Goal: Task Accomplishment & Management: Manage account settings

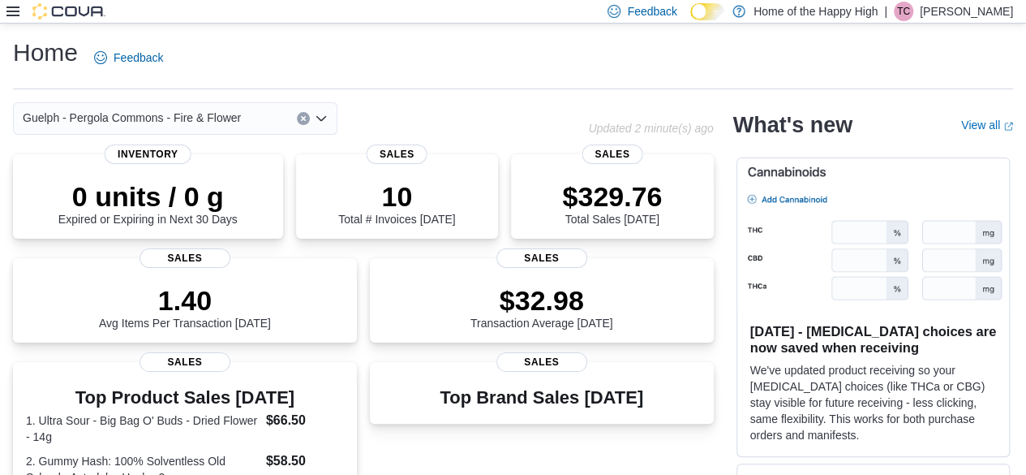
click at [19, 6] on icon at bounding box center [12, 11] width 13 height 10
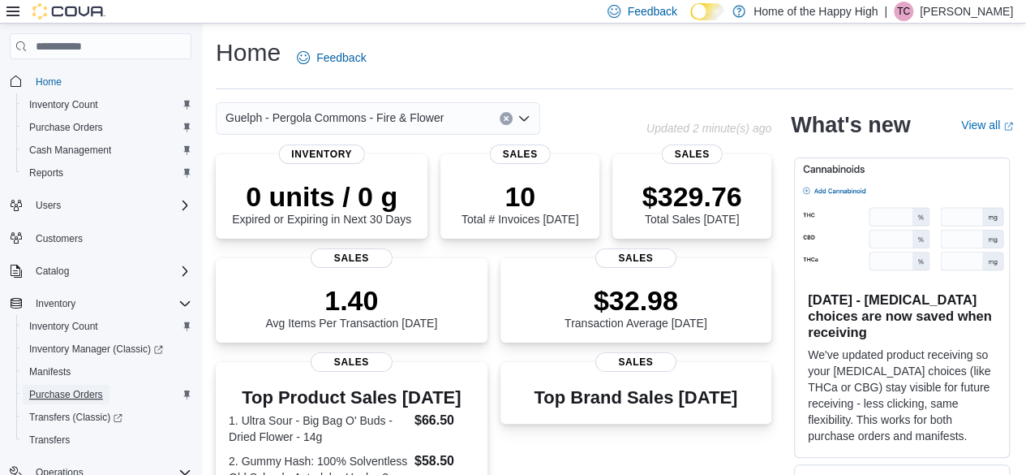
click at [67, 391] on span "Purchase Orders" at bounding box center [66, 394] width 74 height 13
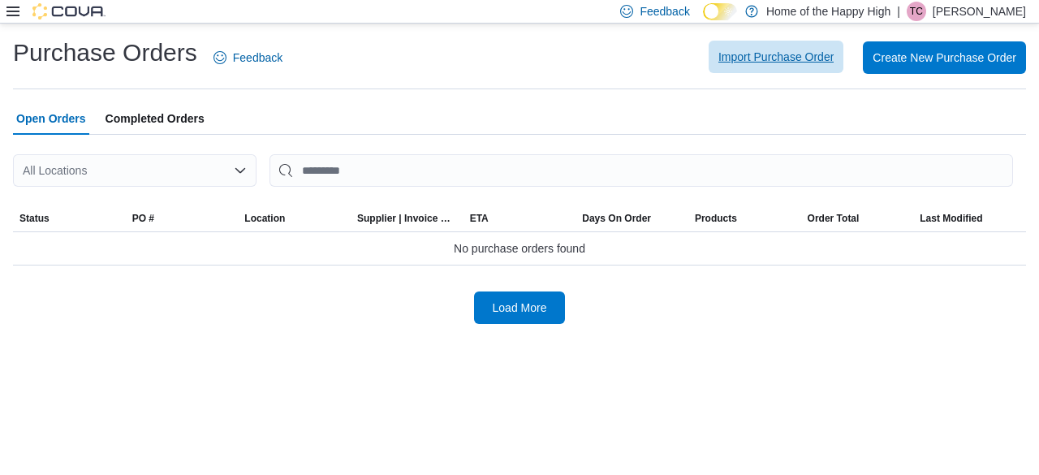
click at [512, 65] on span "Import Purchase Order" at bounding box center [775, 57] width 115 height 32
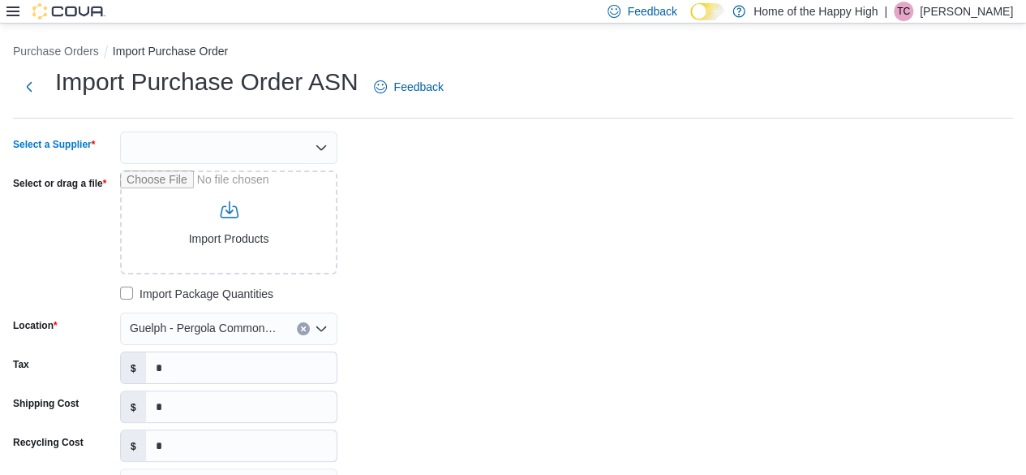
click at [212, 147] on div at bounding box center [228, 147] width 217 height 32
type input "***"
click at [214, 173] on span "OCS" at bounding box center [238, 175] width 179 height 16
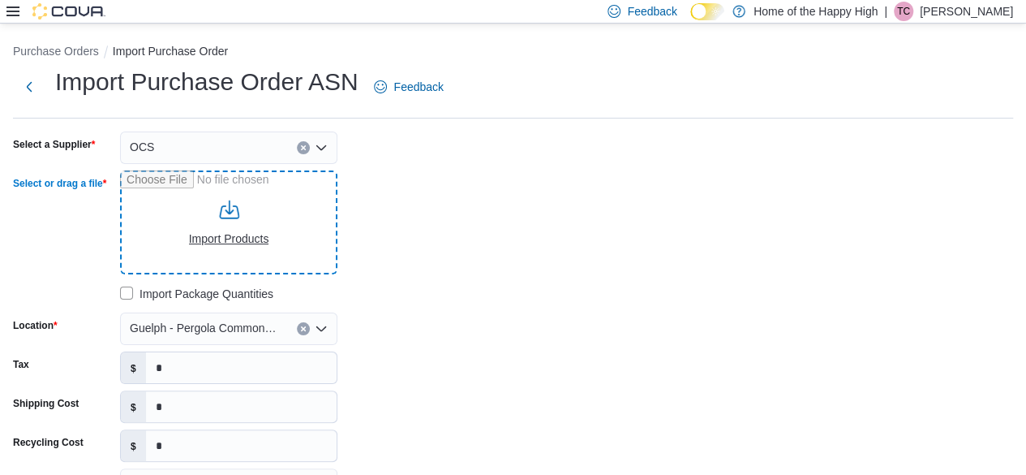
click at [252, 236] on input "Select or drag a file" at bounding box center [228, 222] width 217 height 104
type input "**********"
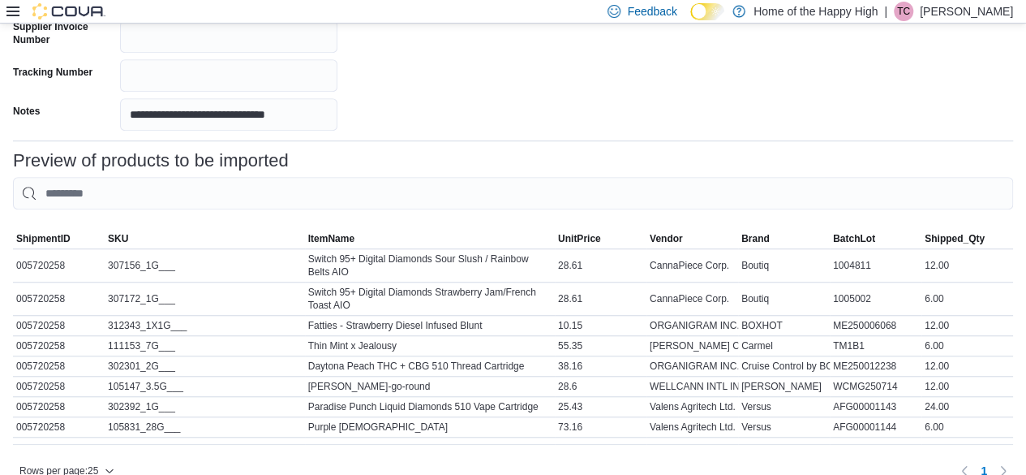
scroll to position [558, 0]
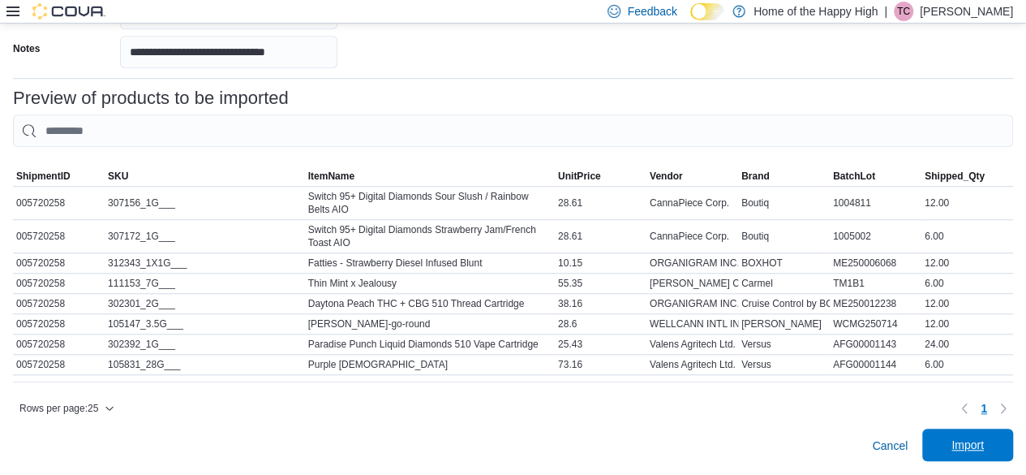
click at [512, 445] on span "Import" at bounding box center [968, 445] width 32 height 16
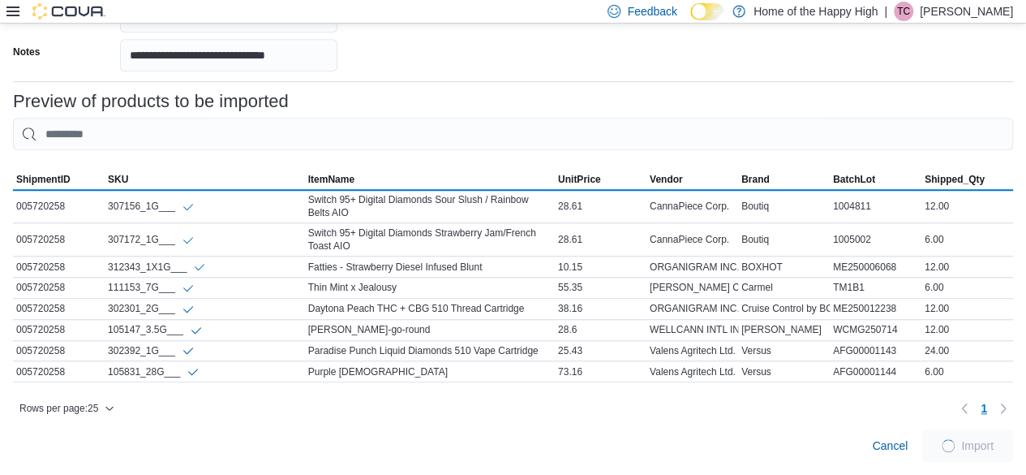
scroll to position [556, 0]
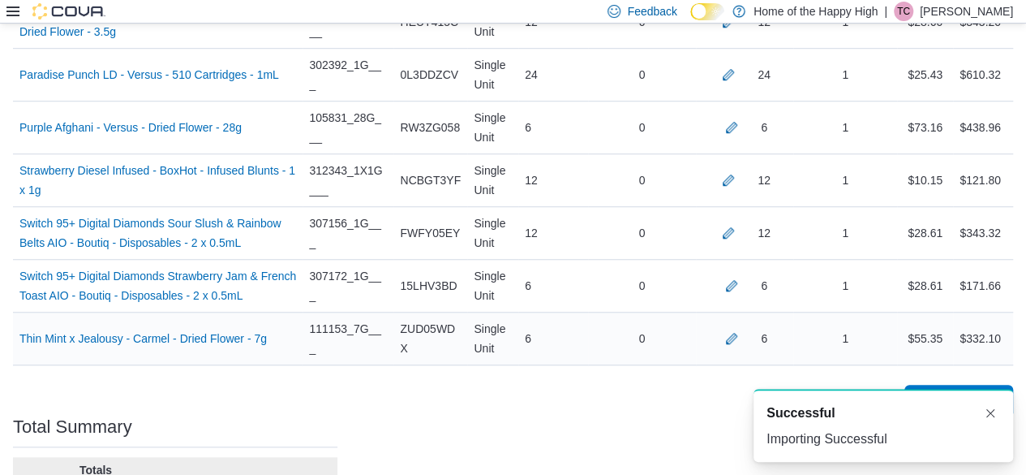
scroll to position [714, 0]
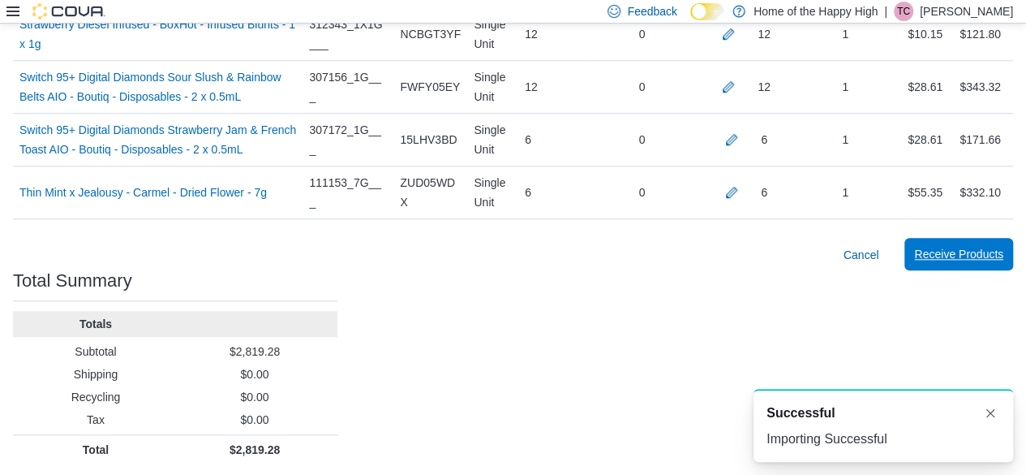
click at [512, 265] on span "Receive Products" at bounding box center [958, 254] width 89 height 32
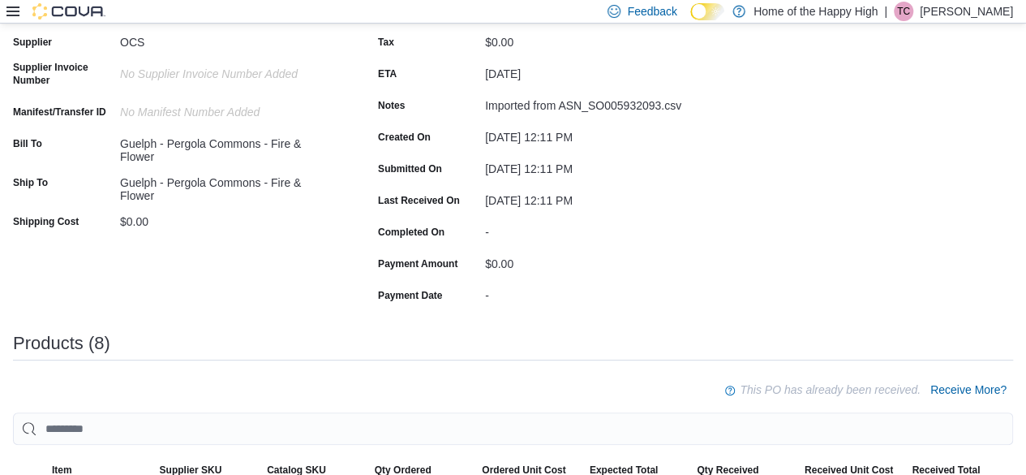
scroll to position [8, 0]
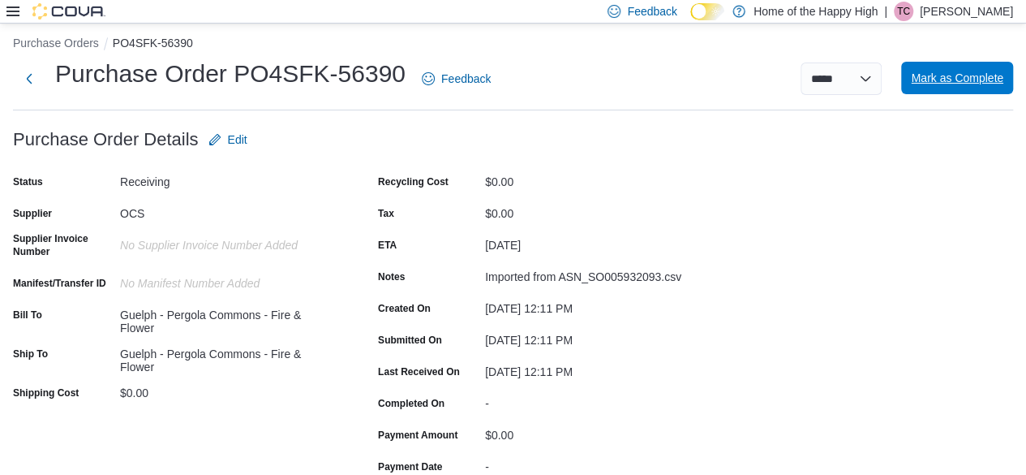
click at [512, 85] on span "Mark as Complete" at bounding box center [957, 78] width 92 height 16
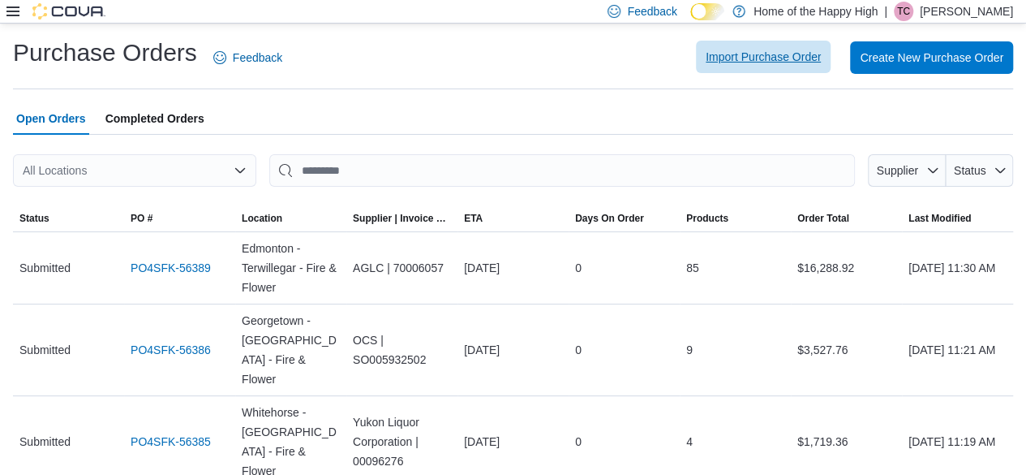
click at [512, 58] on span "Import Purchase Order" at bounding box center [763, 57] width 115 height 16
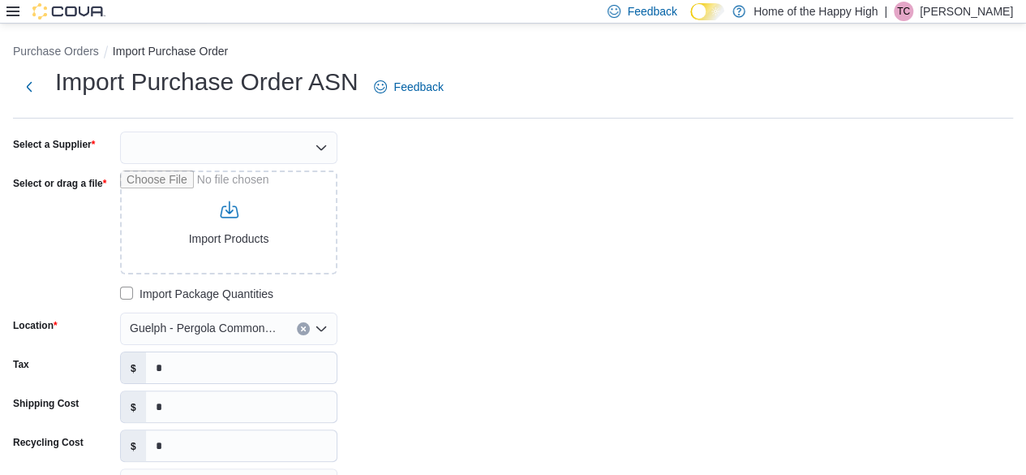
click at [252, 129] on div "Import Purchase Order ASN Feedback Select a Supplier Select or drag a file Impo…" at bounding box center [513, 424] width 1000 height 717
click at [246, 145] on div at bounding box center [228, 147] width 217 height 32
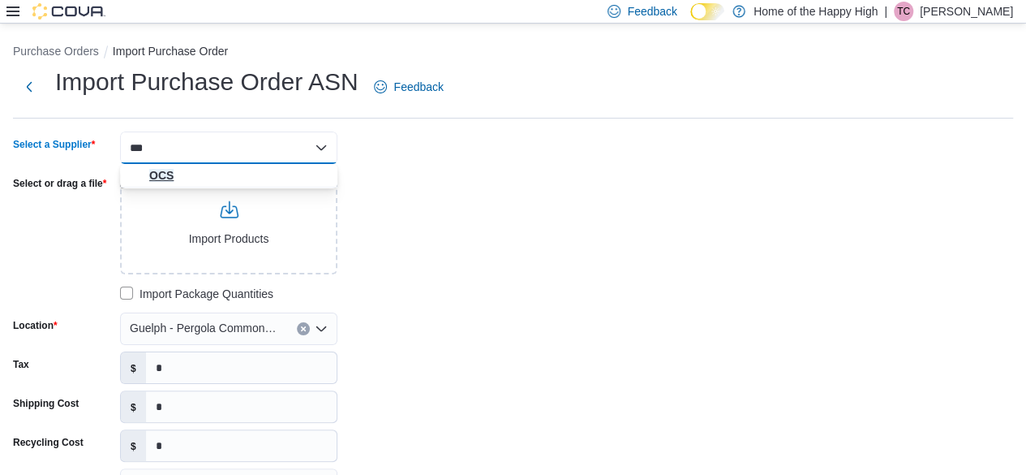
type input "***"
click at [217, 183] on span "OCS" at bounding box center [238, 175] width 179 height 16
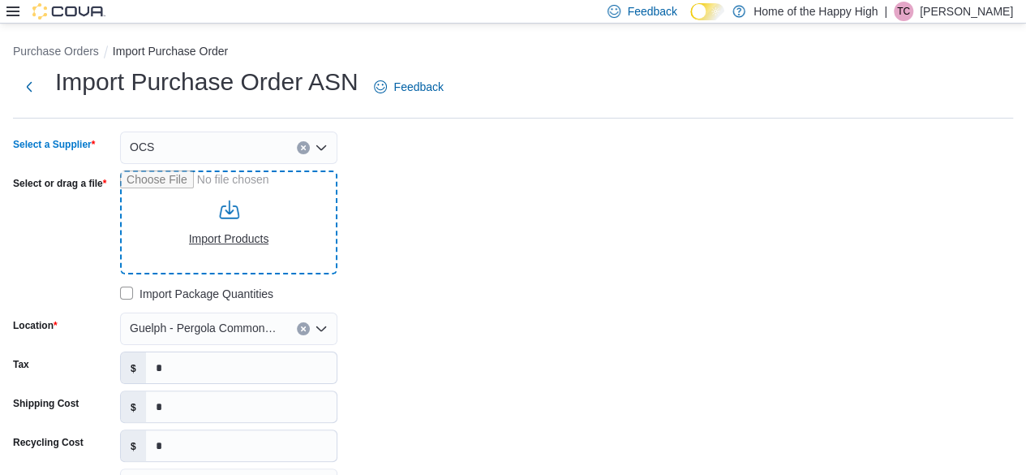
click at [230, 241] on input "Select or drag a file" at bounding box center [228, 222] width 217 height 104
type input "**********"
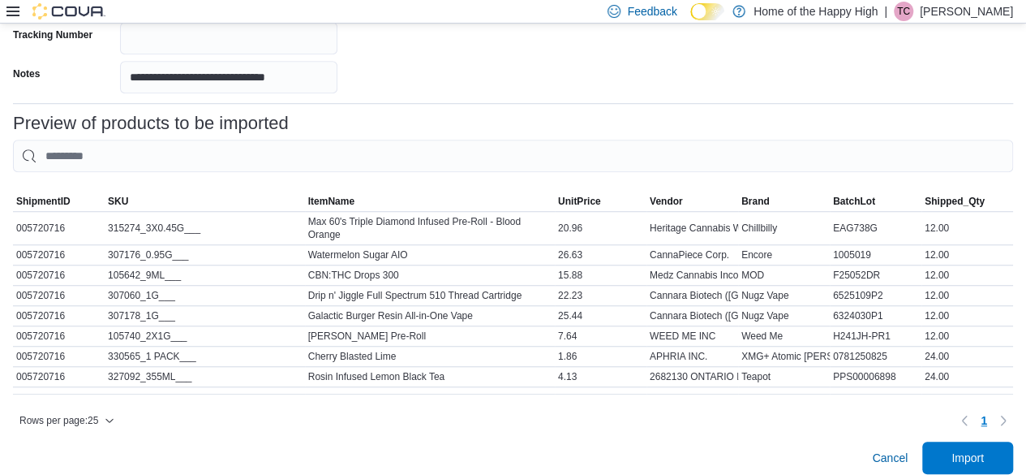
scroll to position [545, 0]
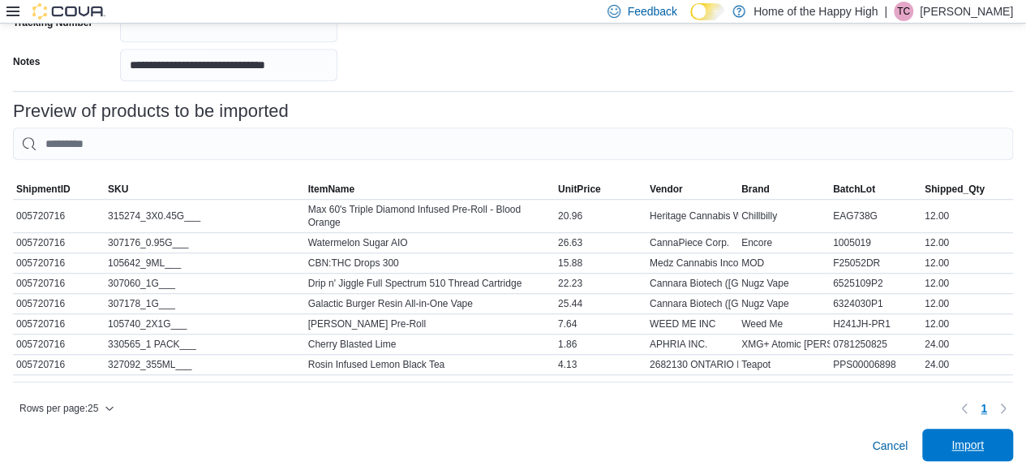
click at [512, 451] on span "Import" at bounding box center [967, 444] width 71 height 32
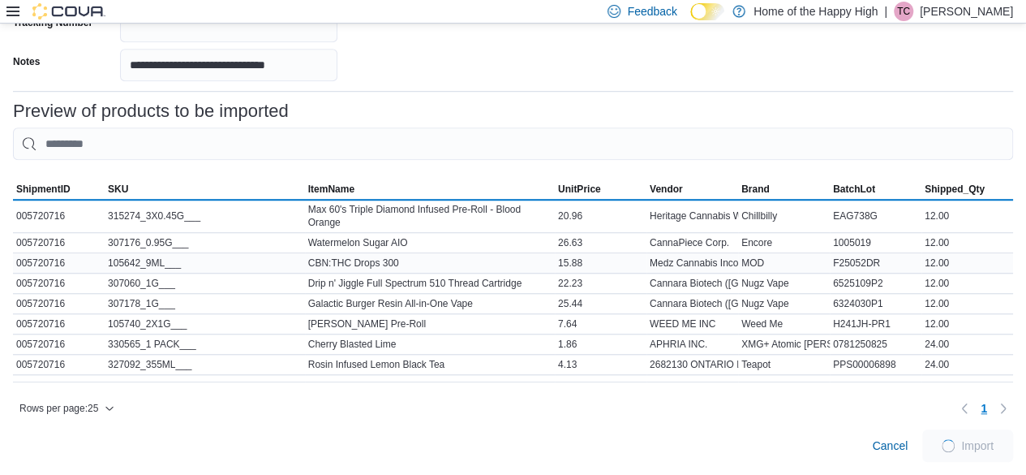
scroll to position [544, 0]
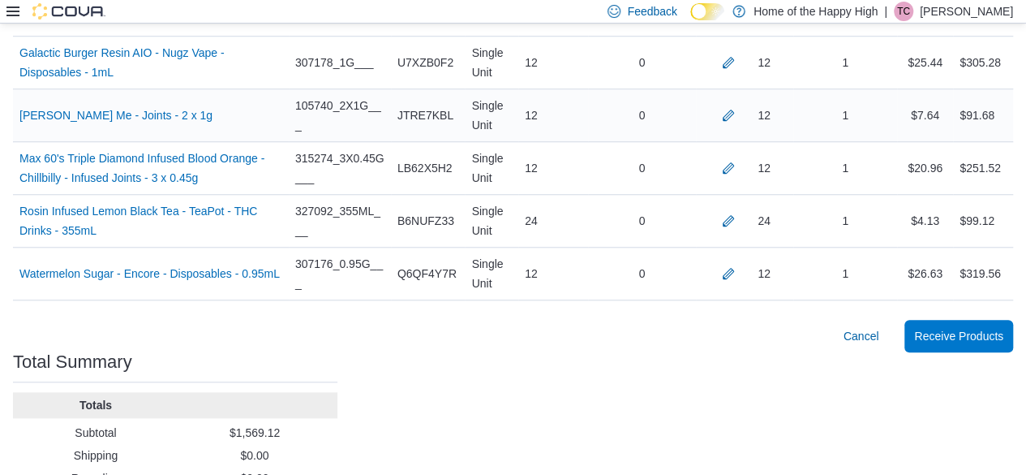
scroll to position [714, 0]
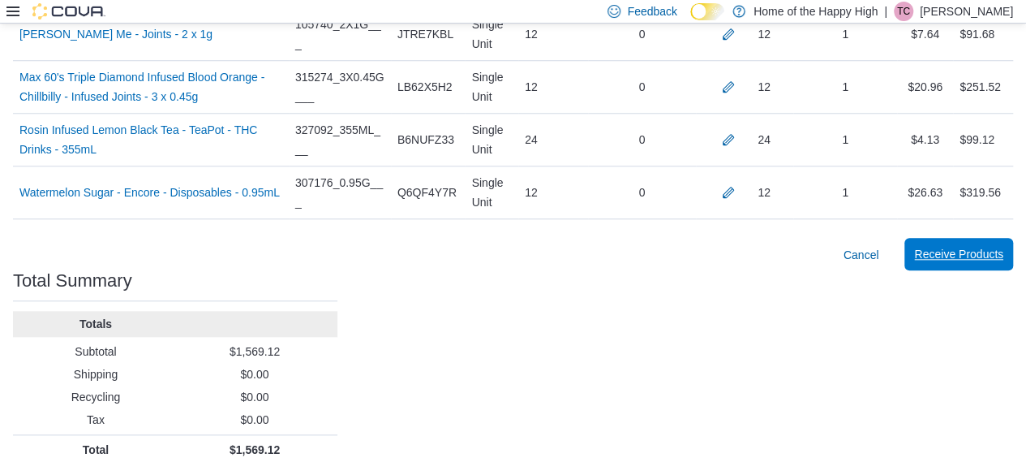
click at [512, 239] on div "Cancel Receive Products" at bounding box center [513, 255] width 1000 height 32
click at [512, 252] on span "Receive Products" at bounding box center [958, 254] width 89 height 16
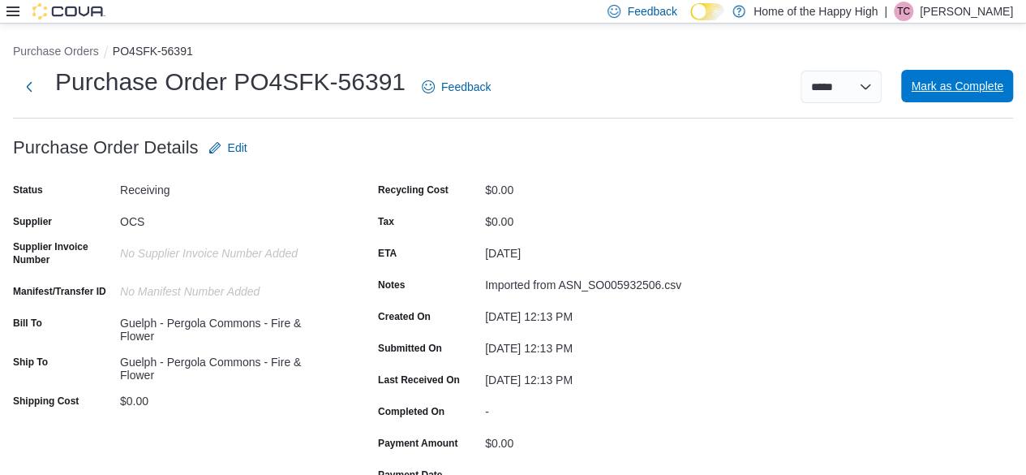
click at [512, 92] on span "Mark as Complete" at bounding box center [957, 86] width 92 height 16
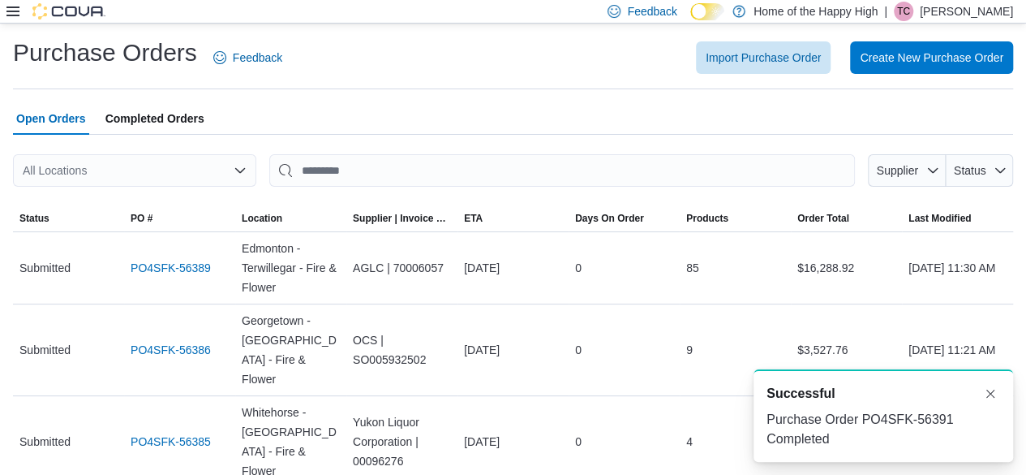
click at [162, 115] on span "Completed Orders" at bounding box center [154, 118] width 99 height 32
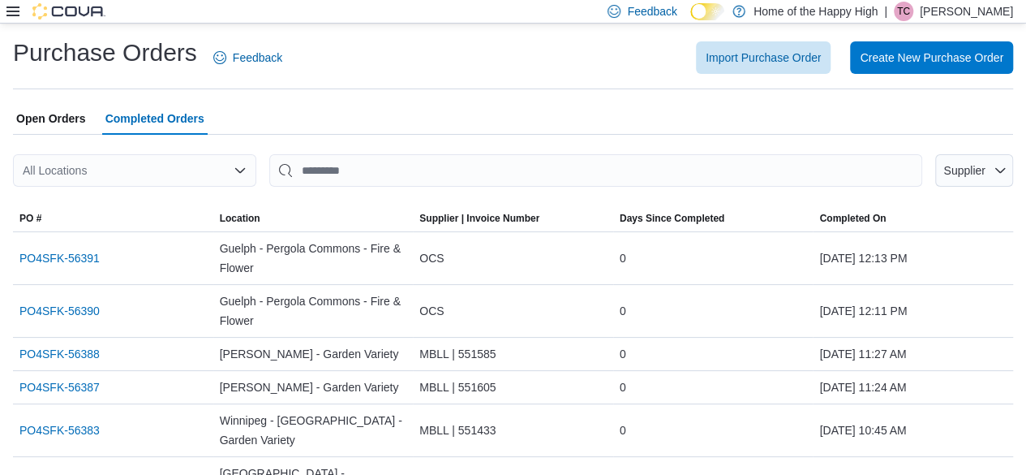
click at [50, 121] on span "Open Orders" at bounding box center [51, 118] width 70 height 32
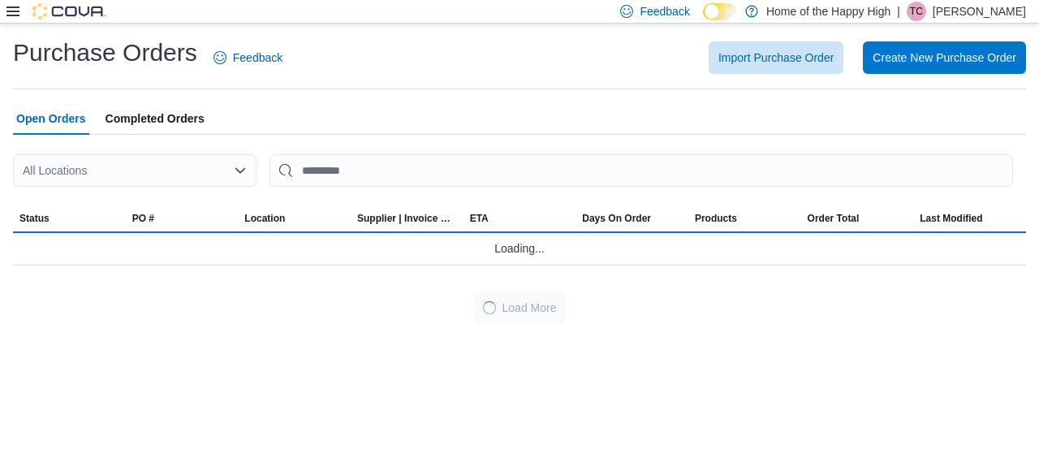
click at [98, 166] on div "All Locations" at bounding box center [134, 170] width 243 height 32
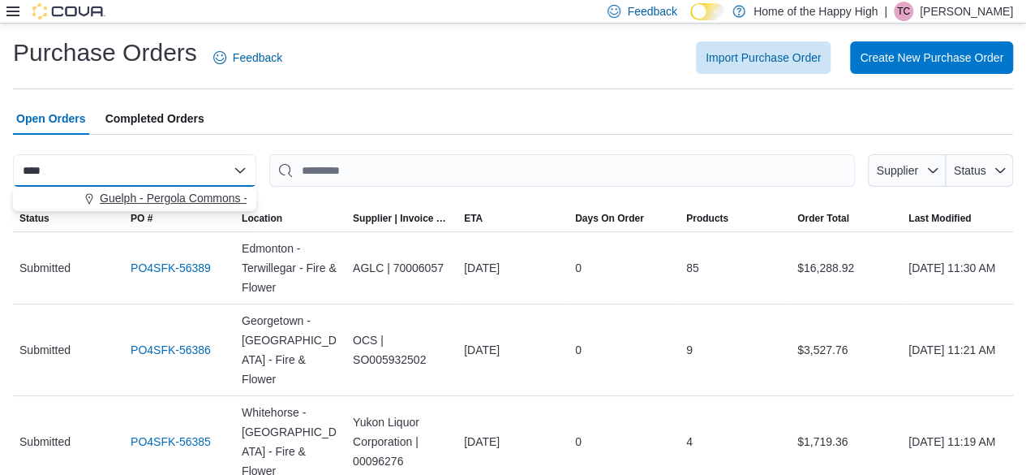
type input "****"
click at [133, 200] on span "Guelph - Pergola Commons - Fire & Flower" at bounding box center [209, 198] width 218 height 16
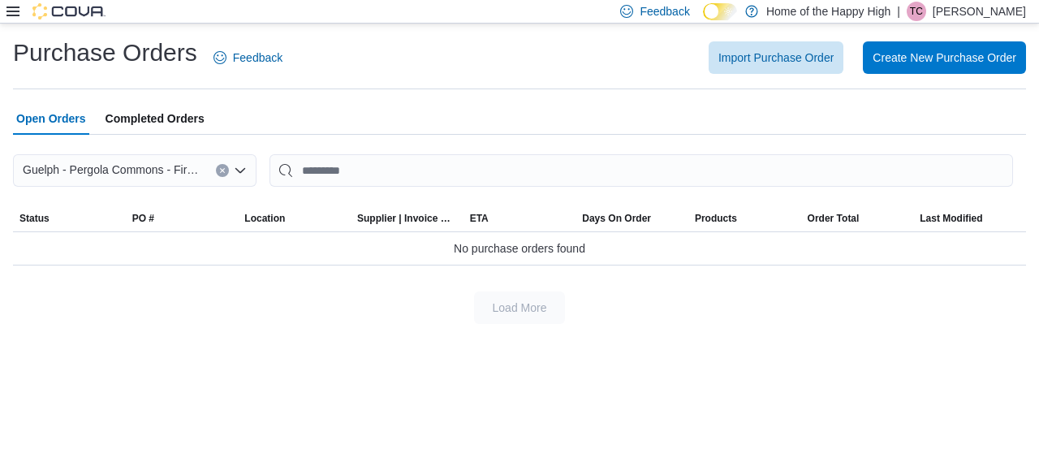
click at [21, 13] on div at bounding box center [55, 11] width 99 height 16
click at [15, 14] on icon at bounding box center [12, 11] width 13 height 13
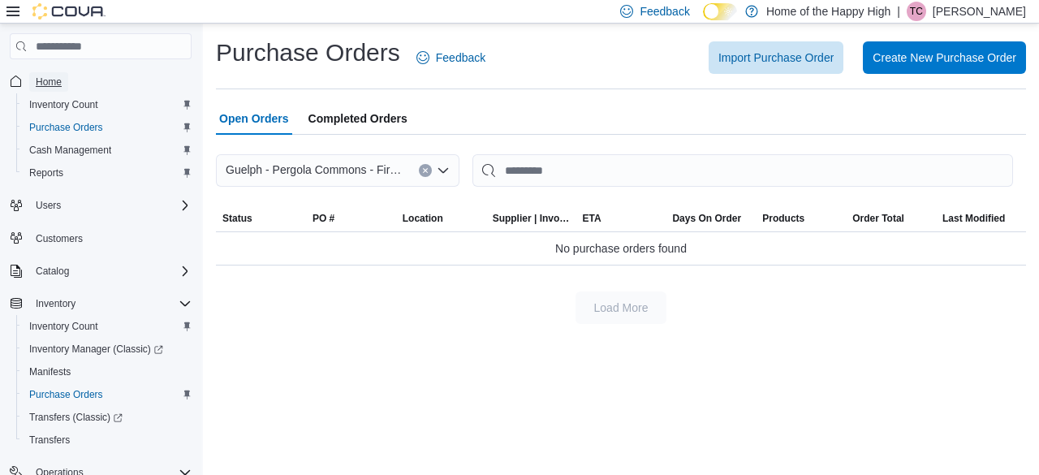
click at [56, 79] on span "Home" at bounding box center [49, 81] width 26 height 13
